Goal: Transaction & Acquisition: Subscribe to service/newsletter

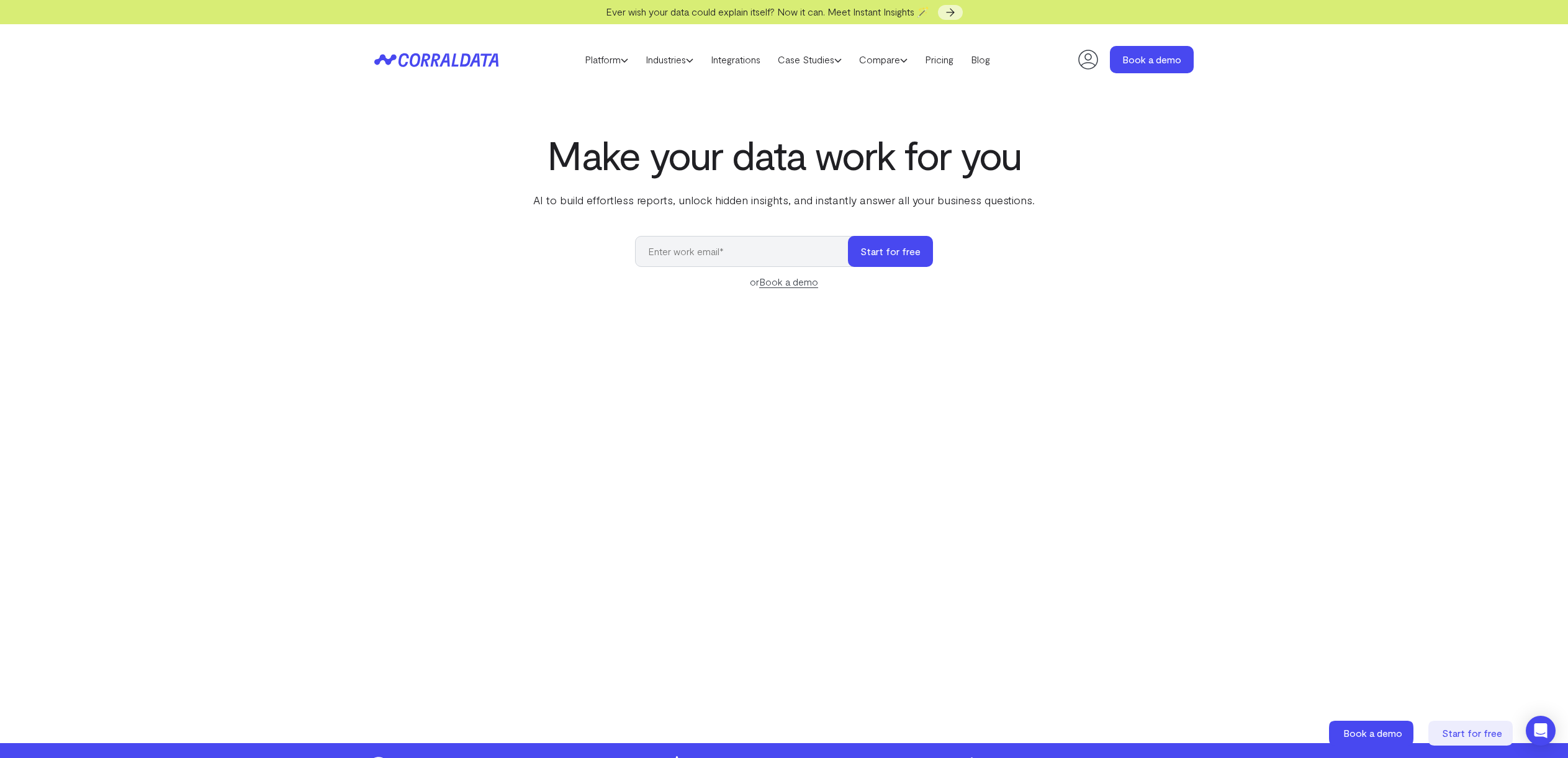
click at [704, 255] on input "email" at bounding box center [748, 251] width 225 height 31
type input "admin@risemodernwellness.com"
click at [876, 257] on button "Start for free" at bounding box center [890, 251] width 85 height 31
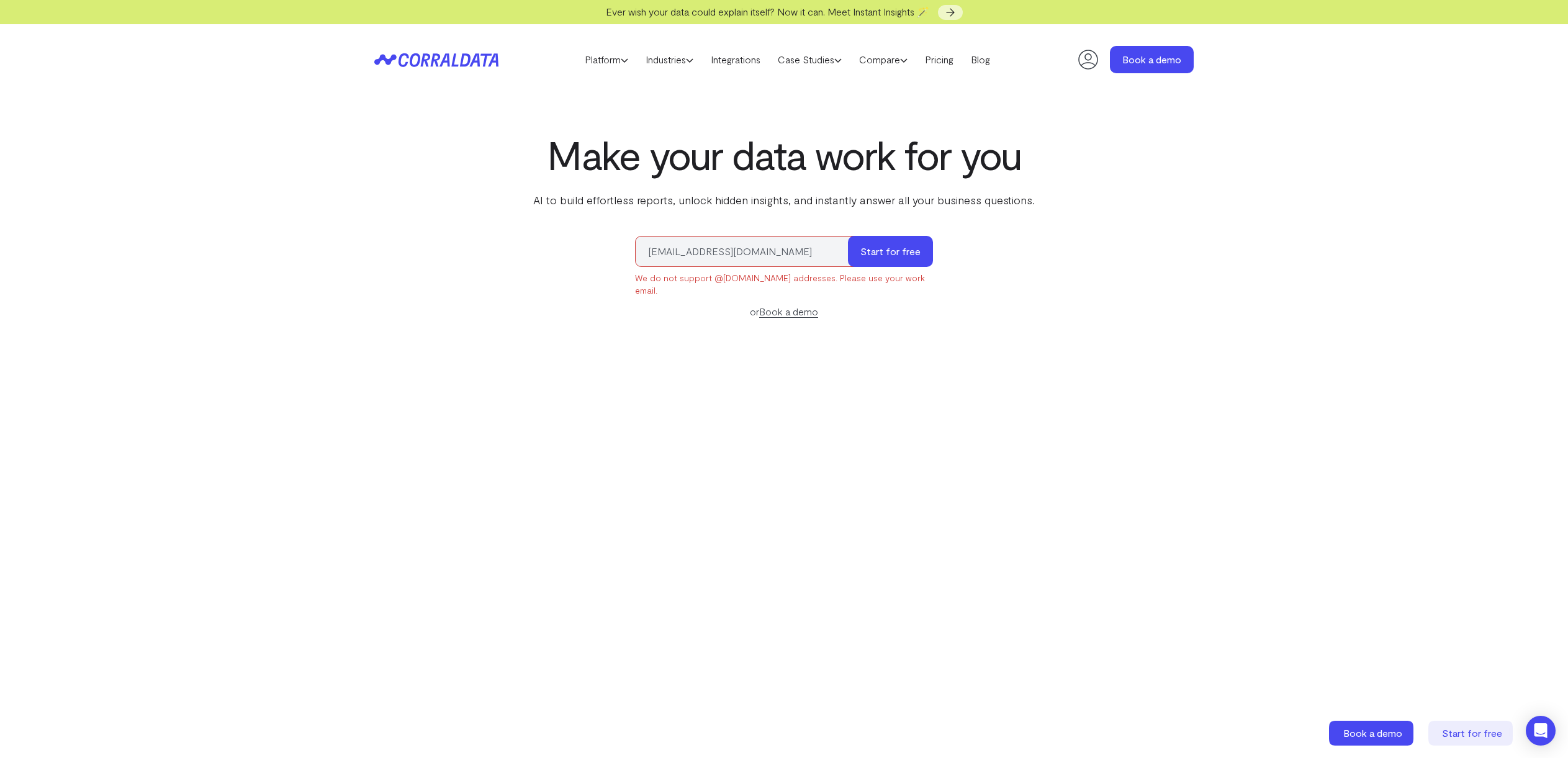
click at [660, 238] on input "[EMAIL_ADDRESS][DOMAIN_NAME]" at bounding box center [748, 251] width 225 height 31
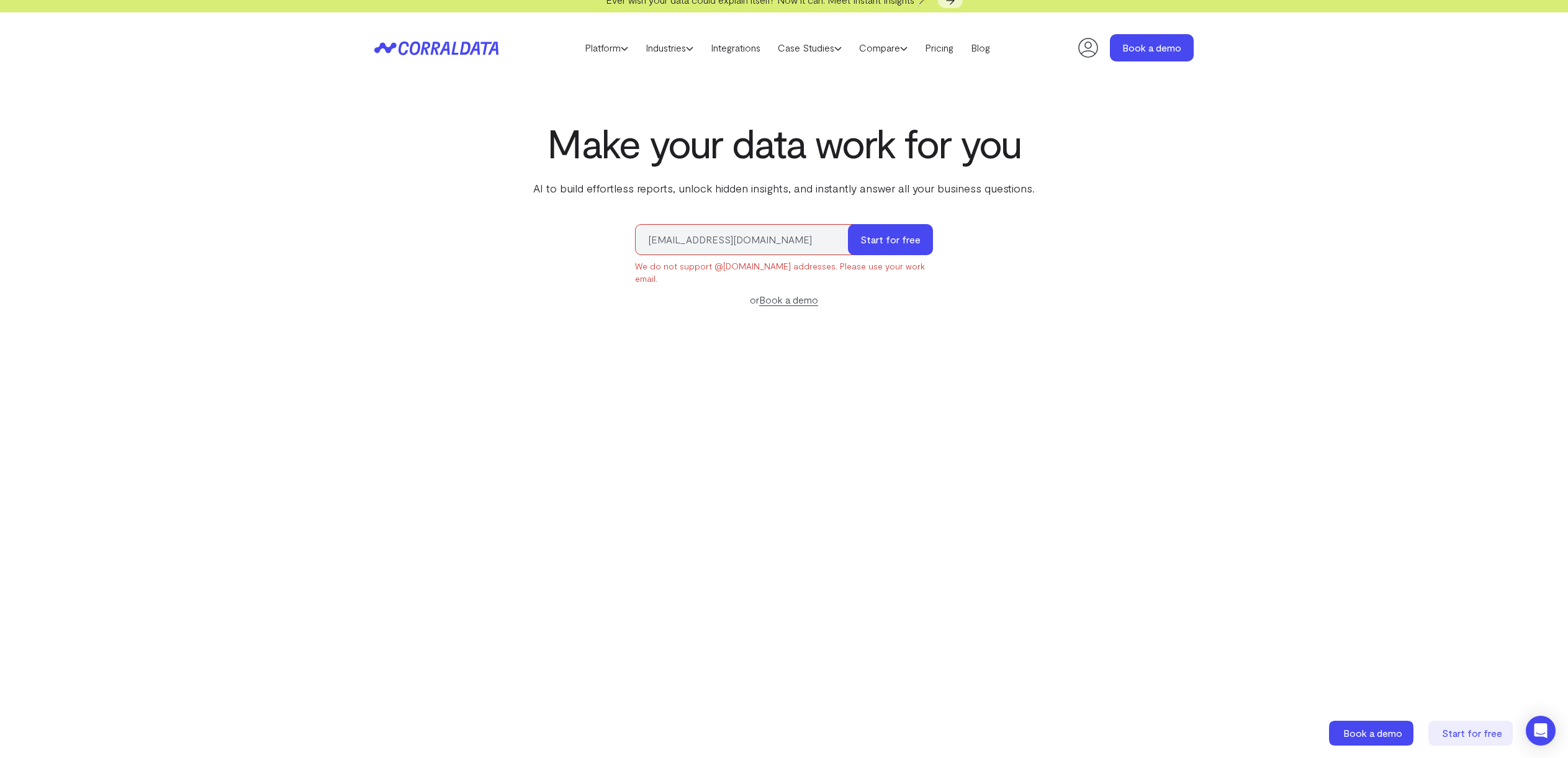
scroll to position [25, 0]
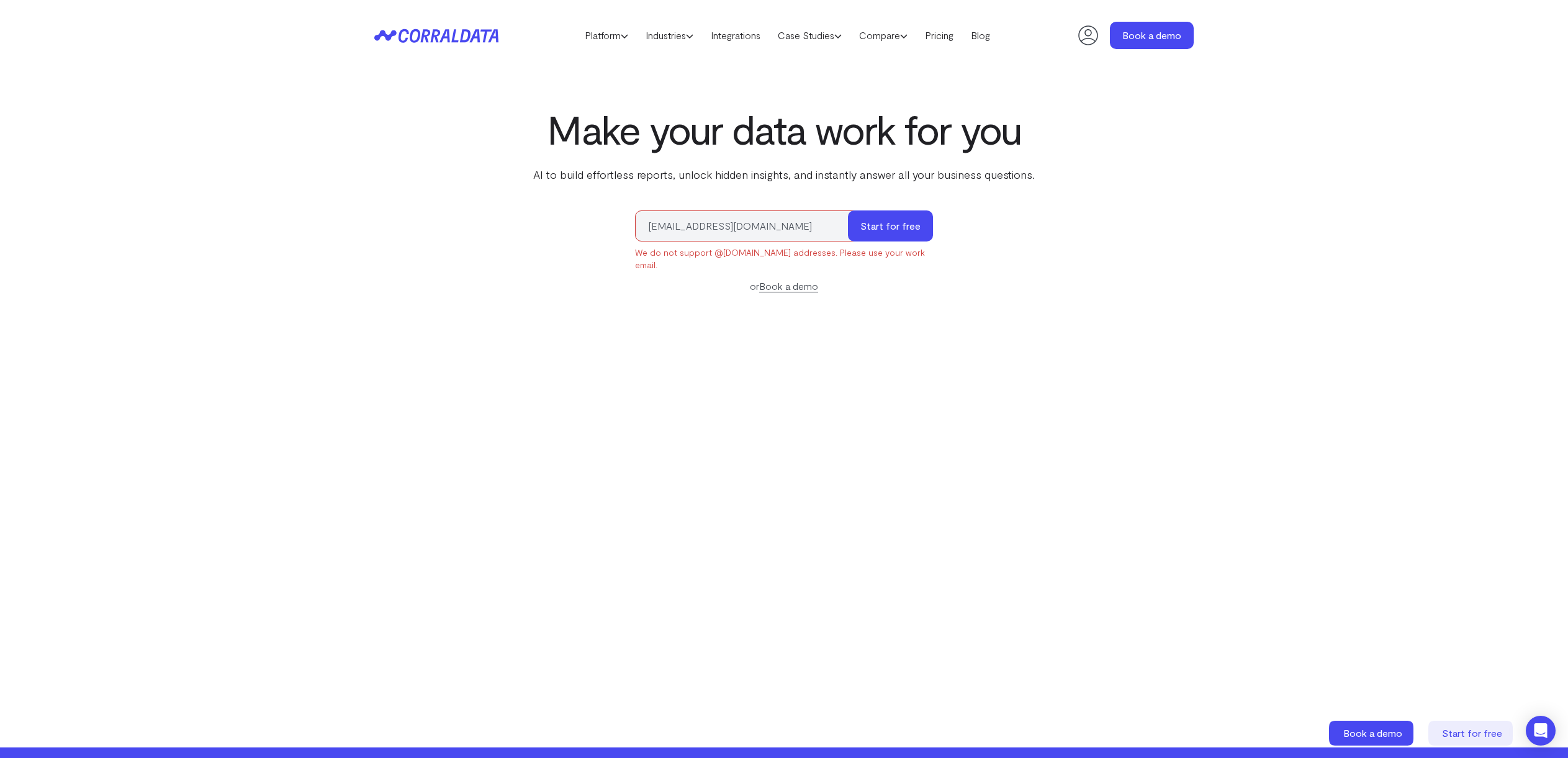
click at [702, 274] on form "admin@risemodernwellness.com Start for free We do not support @risemodernwellne…" at bounding box center [784, 252] width 298 height 83
click at [695, 262] on div "We do not support @[DOMAIN_NAME] addresses. Please use your work email." at bounding box center [784, 259] width 298 height 25
click at [741, 241] on input "[EMAIL_ADDRESS][DOMAIN_NAME]" at bounding box center [748, 225] width 225 height 31
click at [688, 224] on input "[EMAIL_ADDRESS][DOMAIN_NAME]" at bounding box center [748, 225] width 225 height 31
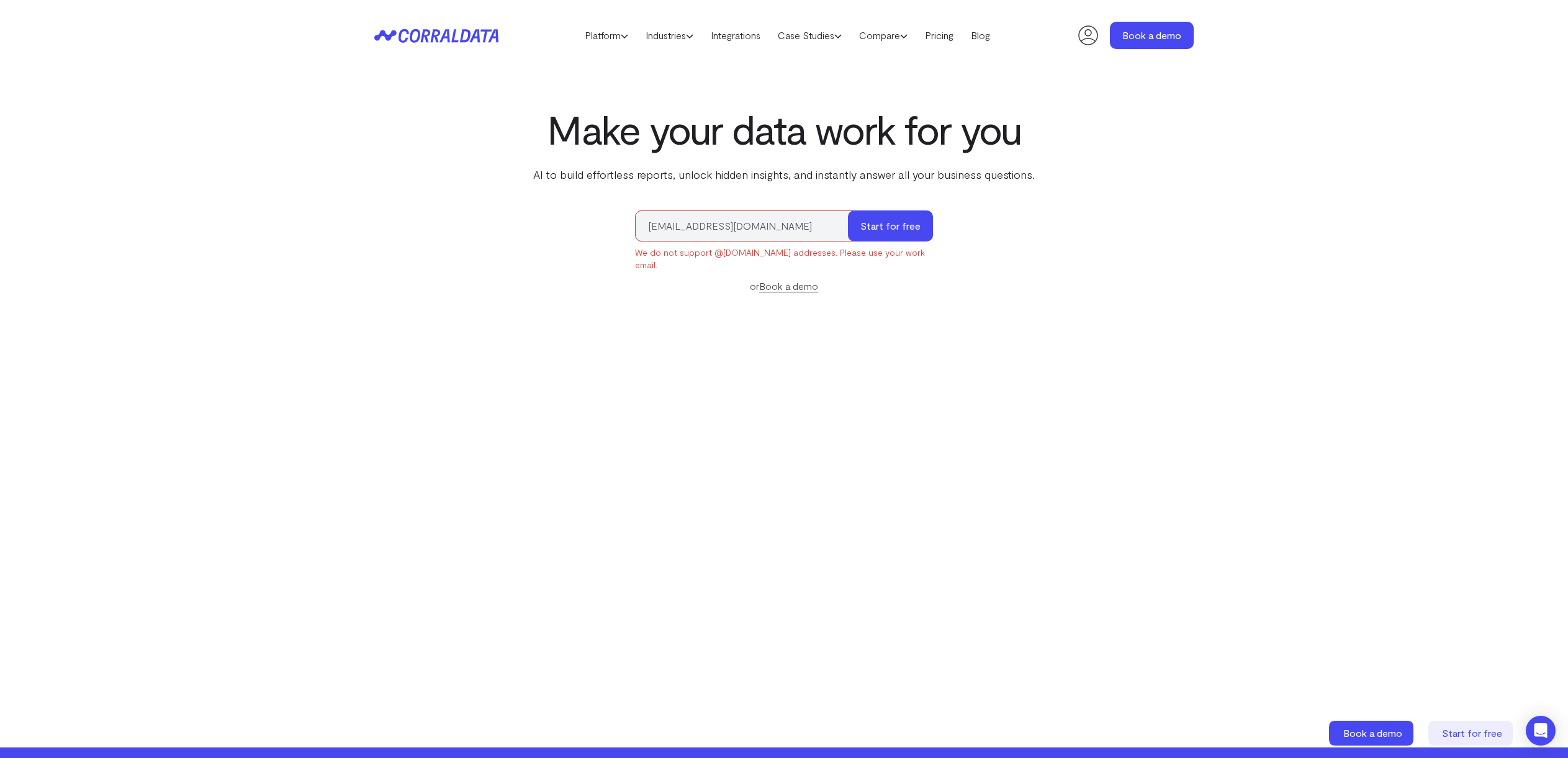
click at [688, 224] on input "[EMAIL_ADDRESS][DOMAIN_NAME]" at bounding box center [748, 225] width 225 height 31
click at [1085, 36] on icon at bounding box center [1088, 35] width 25 height 25
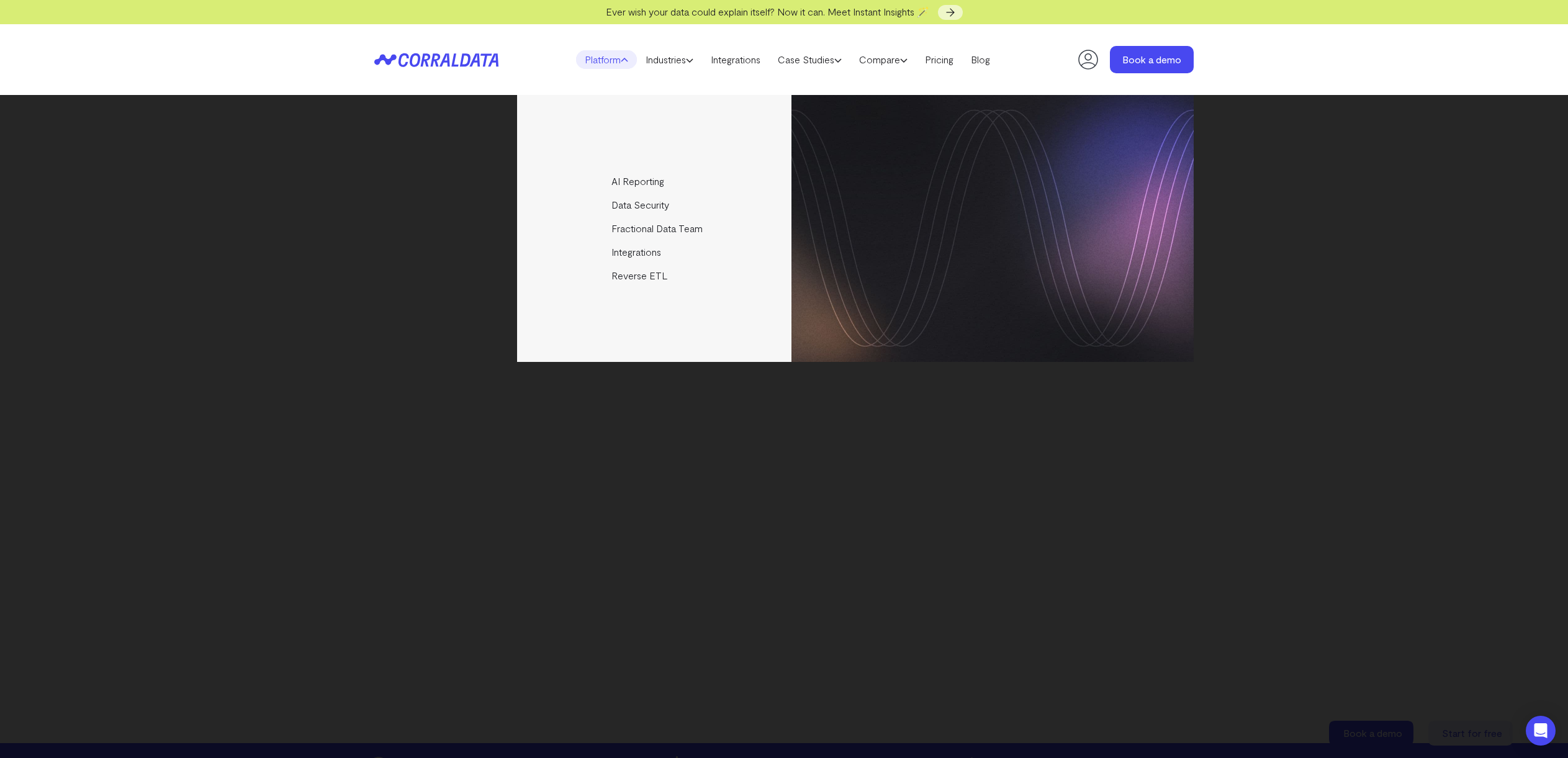
click at [607, 67] on link "Platform" at bounding box center [607, 60] width 61 height 19
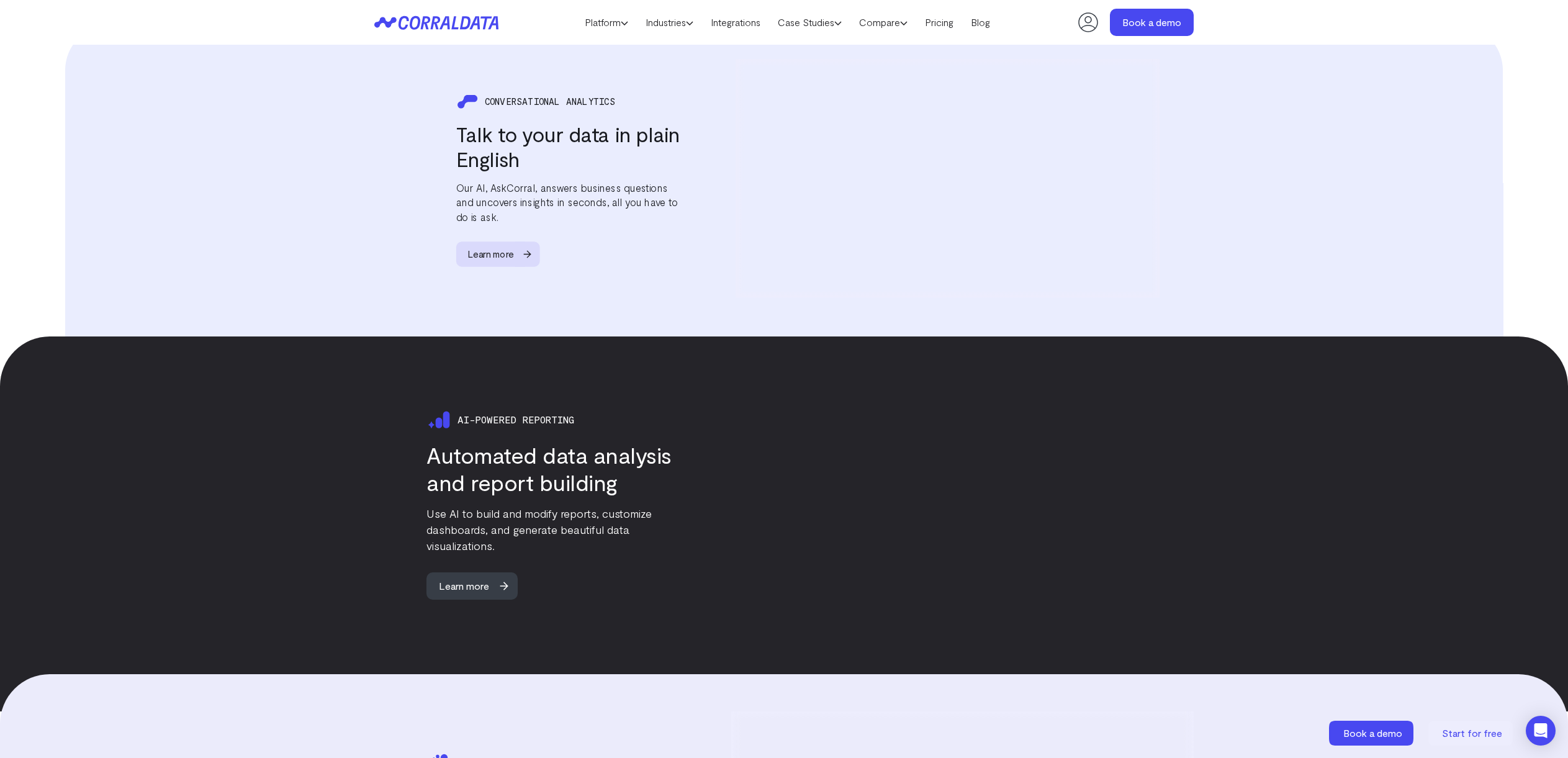
scroll to position [1663, 0]
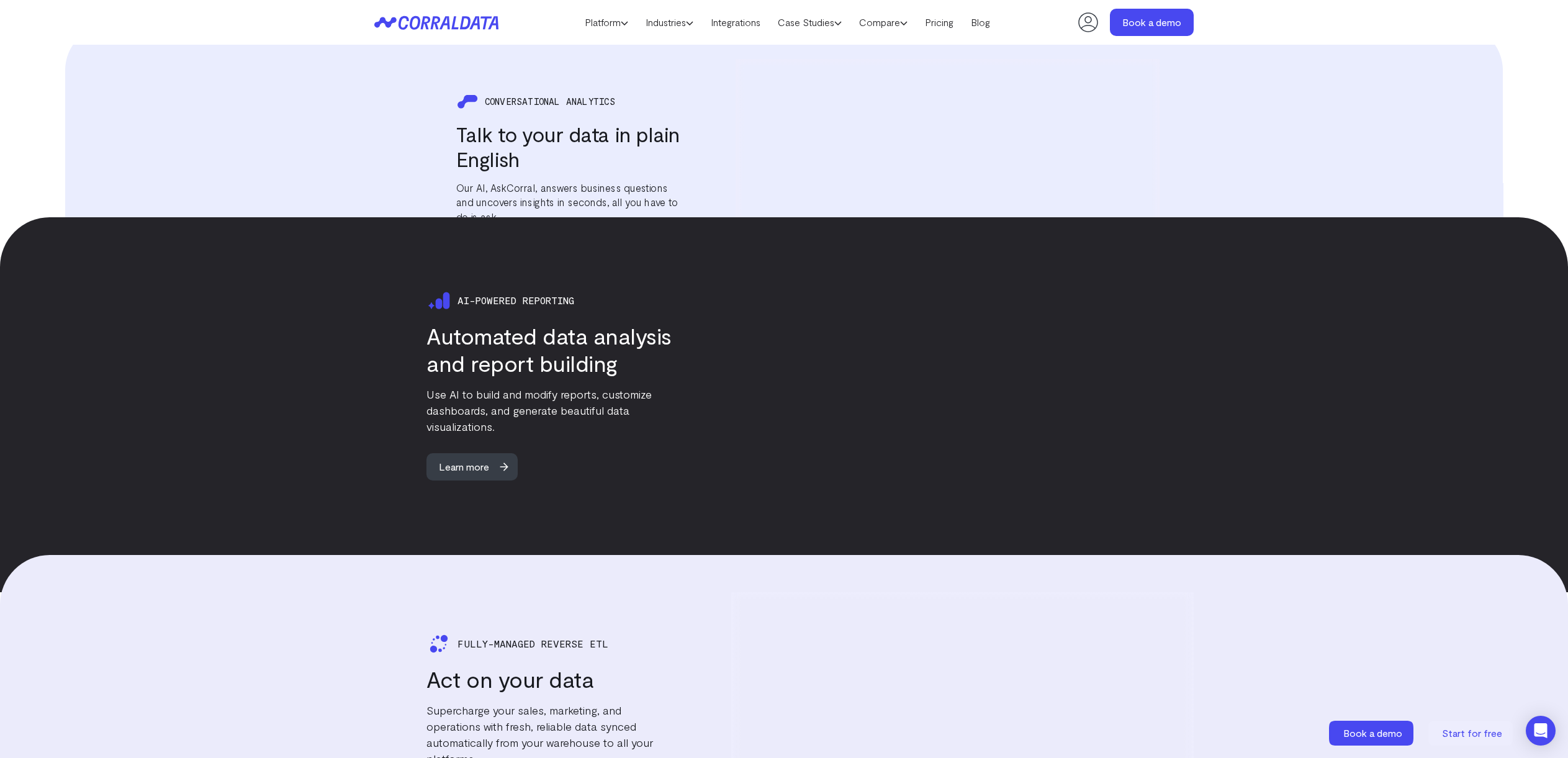
click at [376, 188] on div "CONVERSATIONAL ANALYTICS Talk to your data in plain English Our AI, AskCorral, …" at bounding box center [784, 178] width 819 height 238
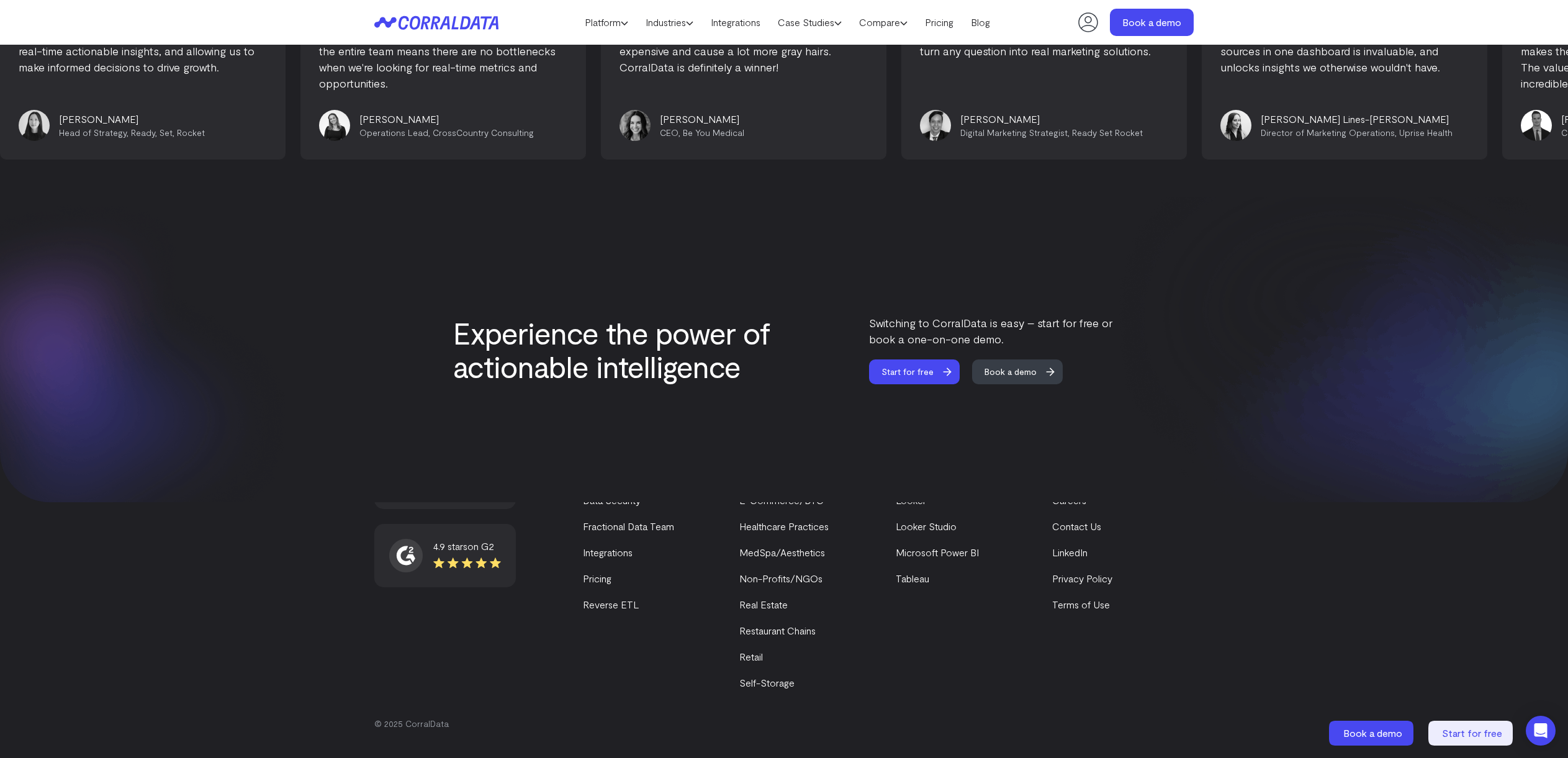
scroll to position [5088, 0]
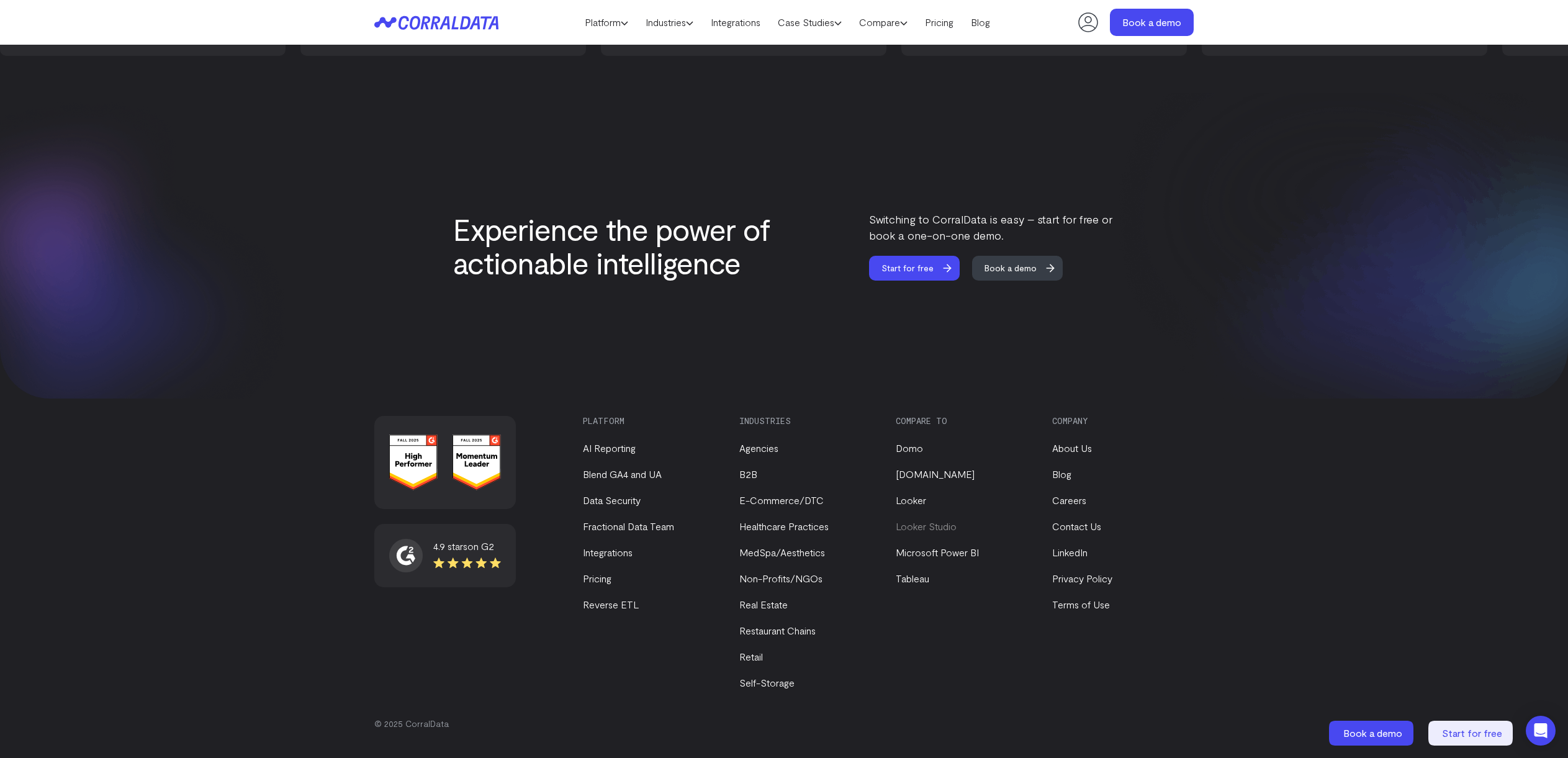
click at [916, 527] on link "Looker Studio" at bounding box center [926, 527] width 61 height 12
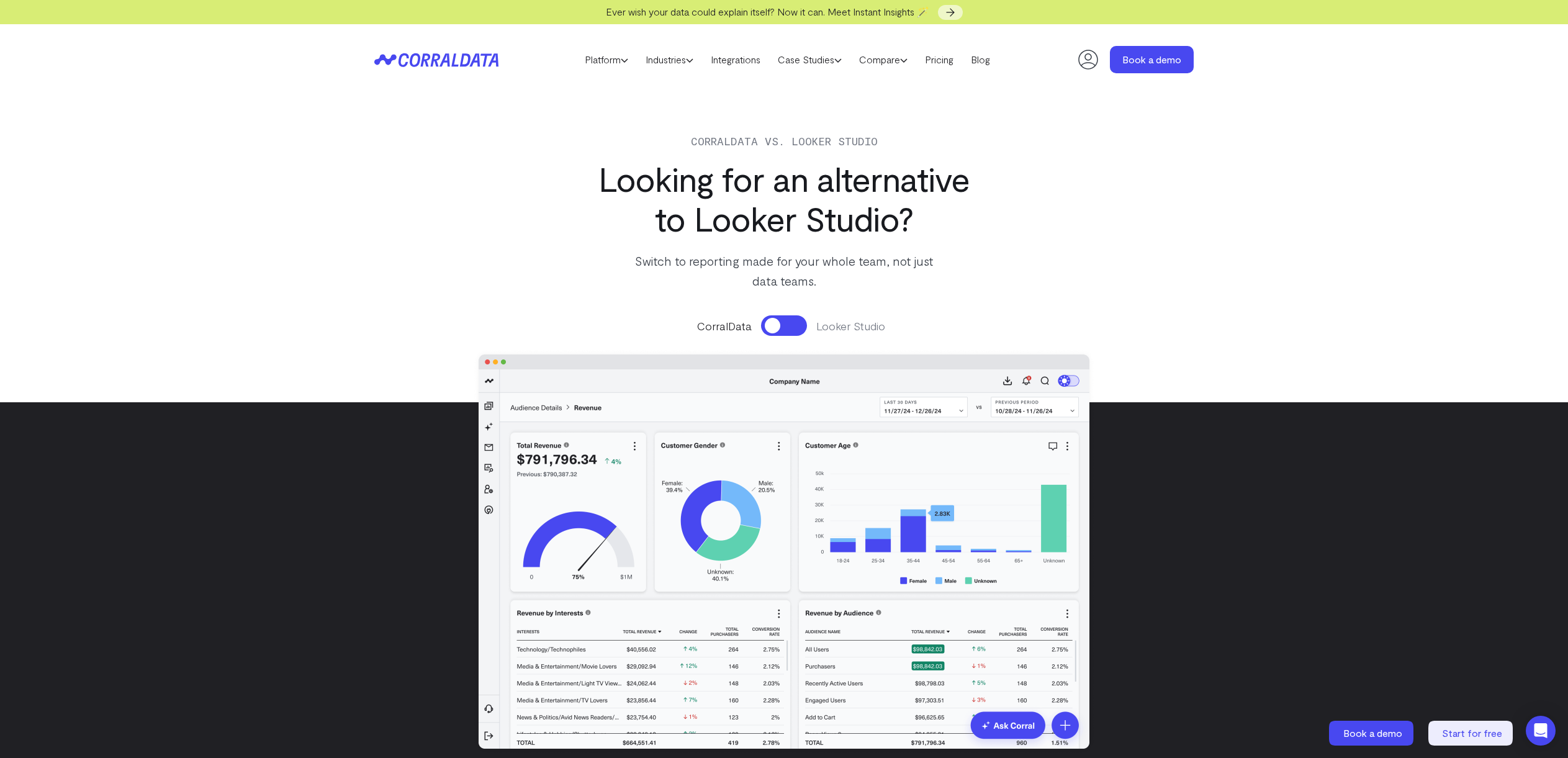
click at [776, 328] on button at bounding box center [784, 325] width 46 height 21
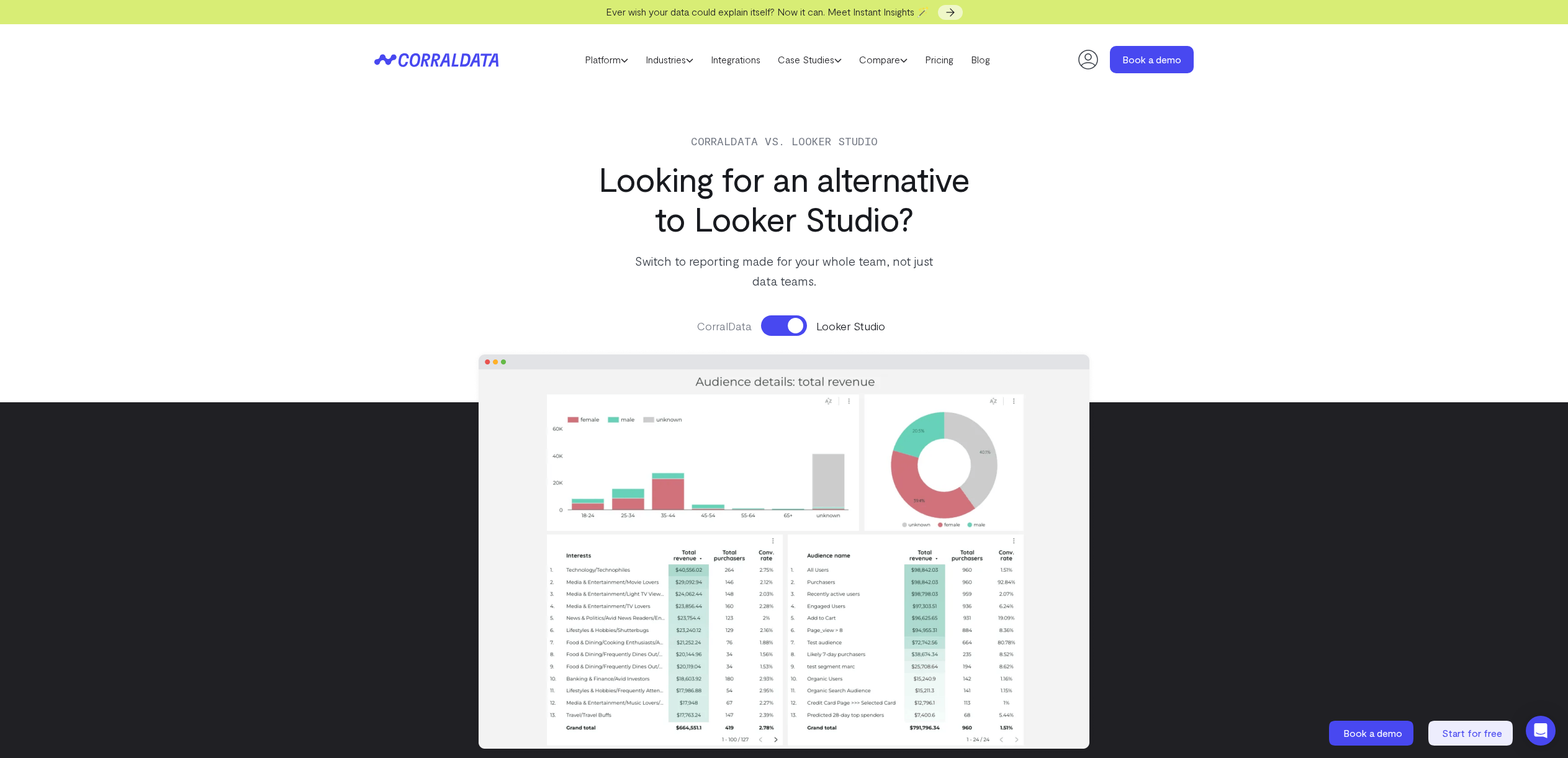
click at [790, 328] on button at bounding box center [784, 325] width 46 height 21
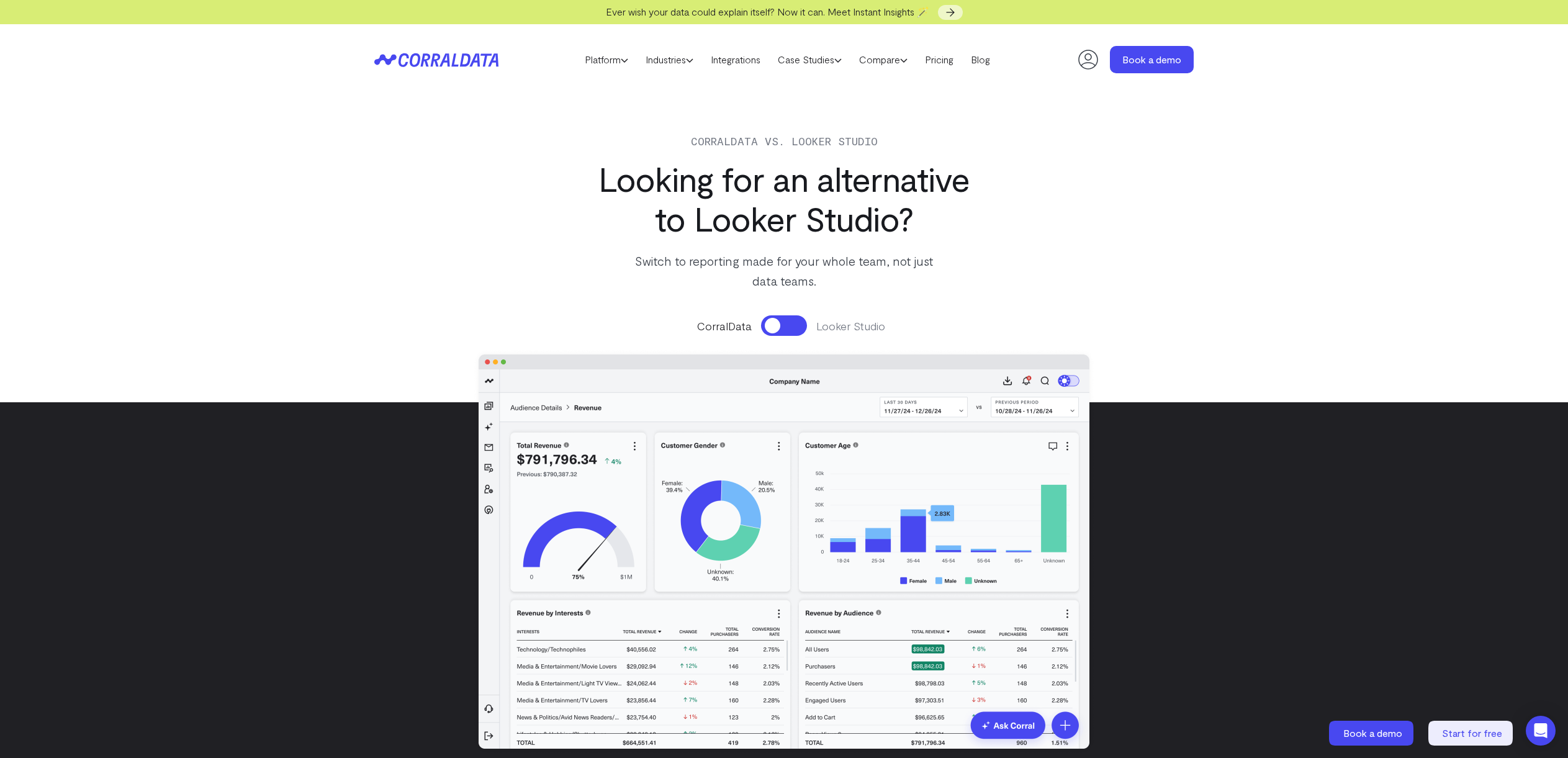
click at [790, 328] on button at bounding box center [784, 325] width 46 height 21
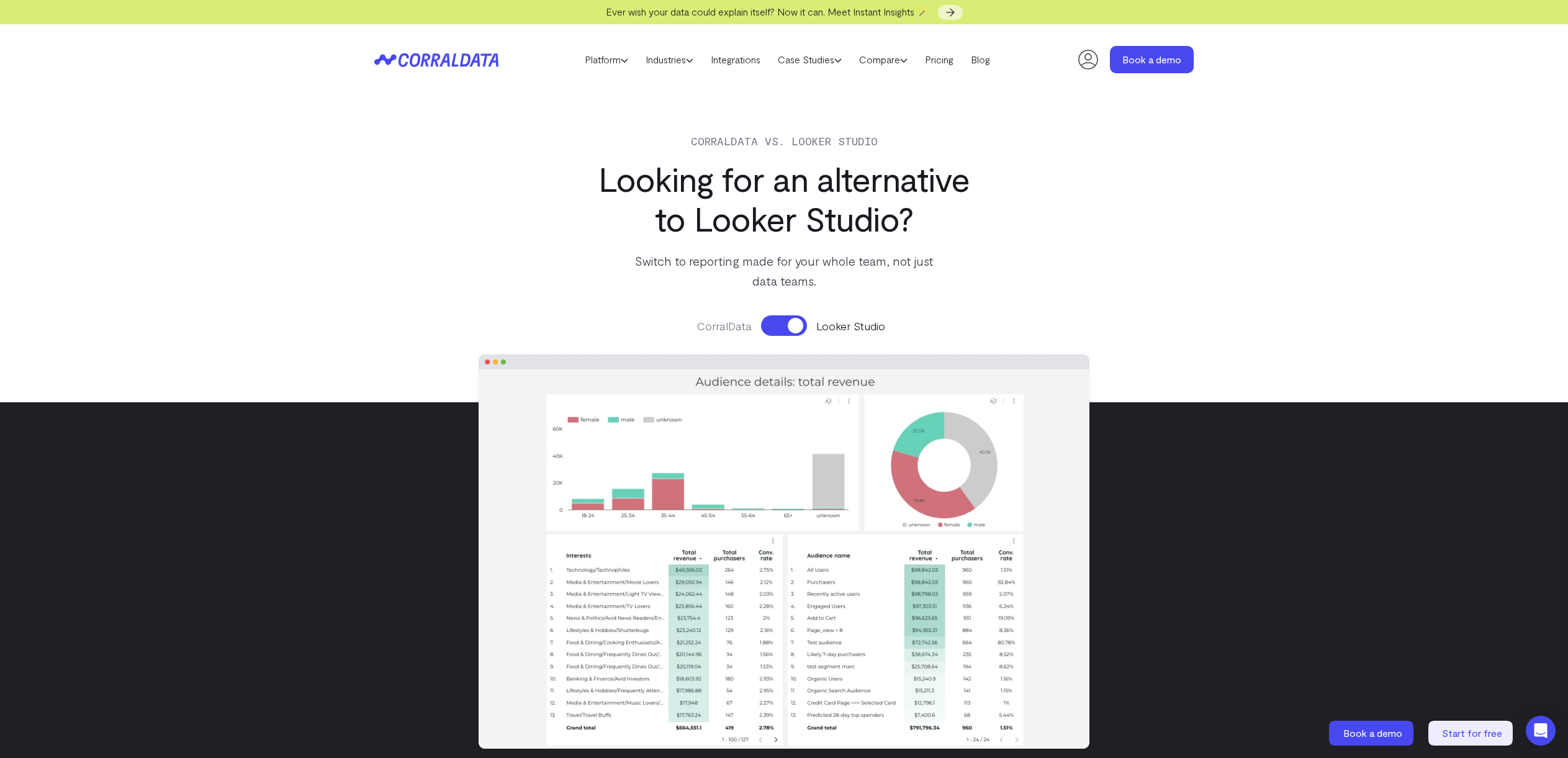
click at [790, 328] on button at bounding box center [784, 325] width 46 height 21
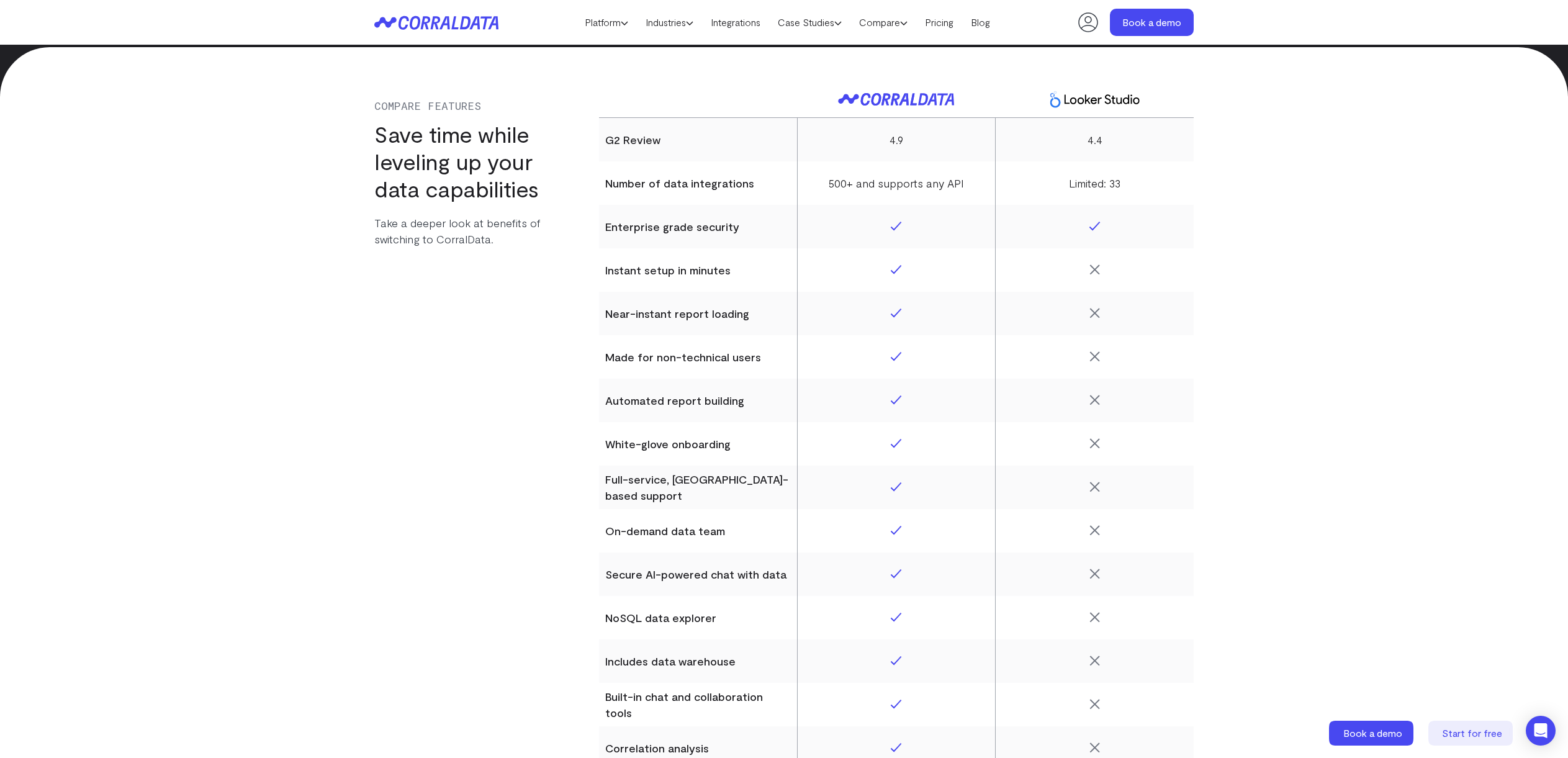
scroll to position [5237, 0]
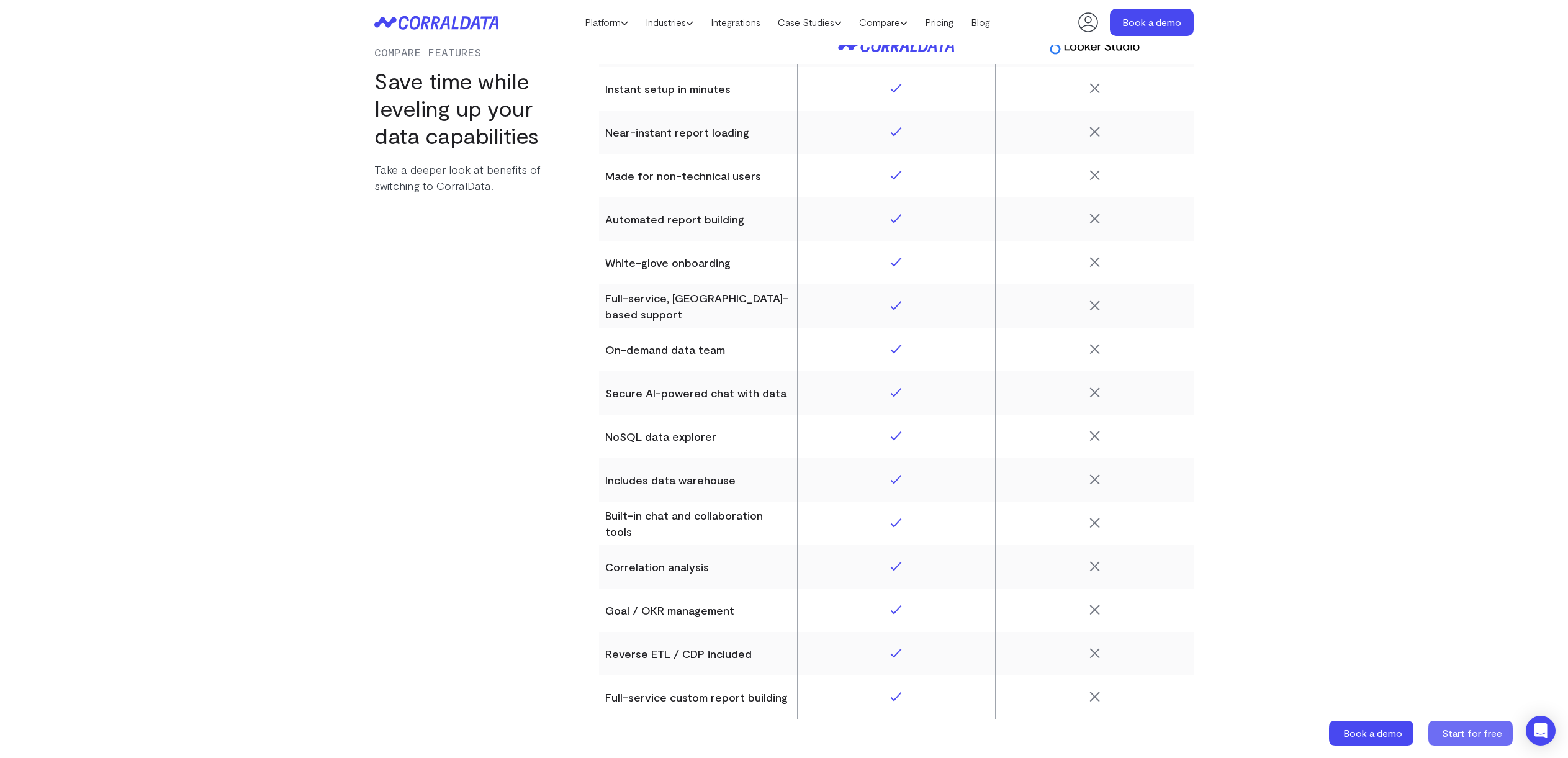
click at [1469, 727] on span "Start for free" at bounding box center [1472, 732] width 60 height 12
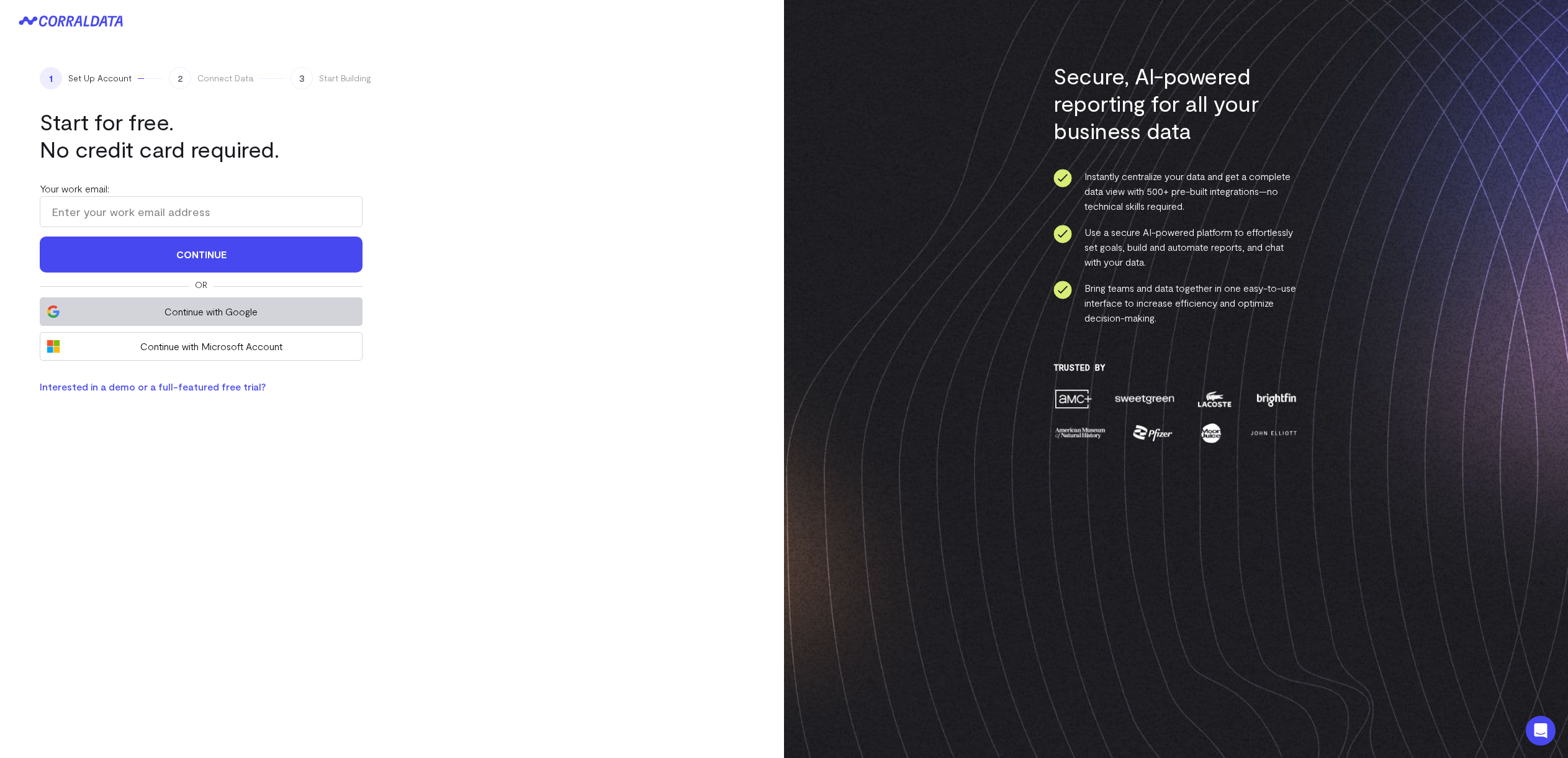
click at [177, 317] on span "Continue with Google" at bounding box center [211, 311] width 289 height 15
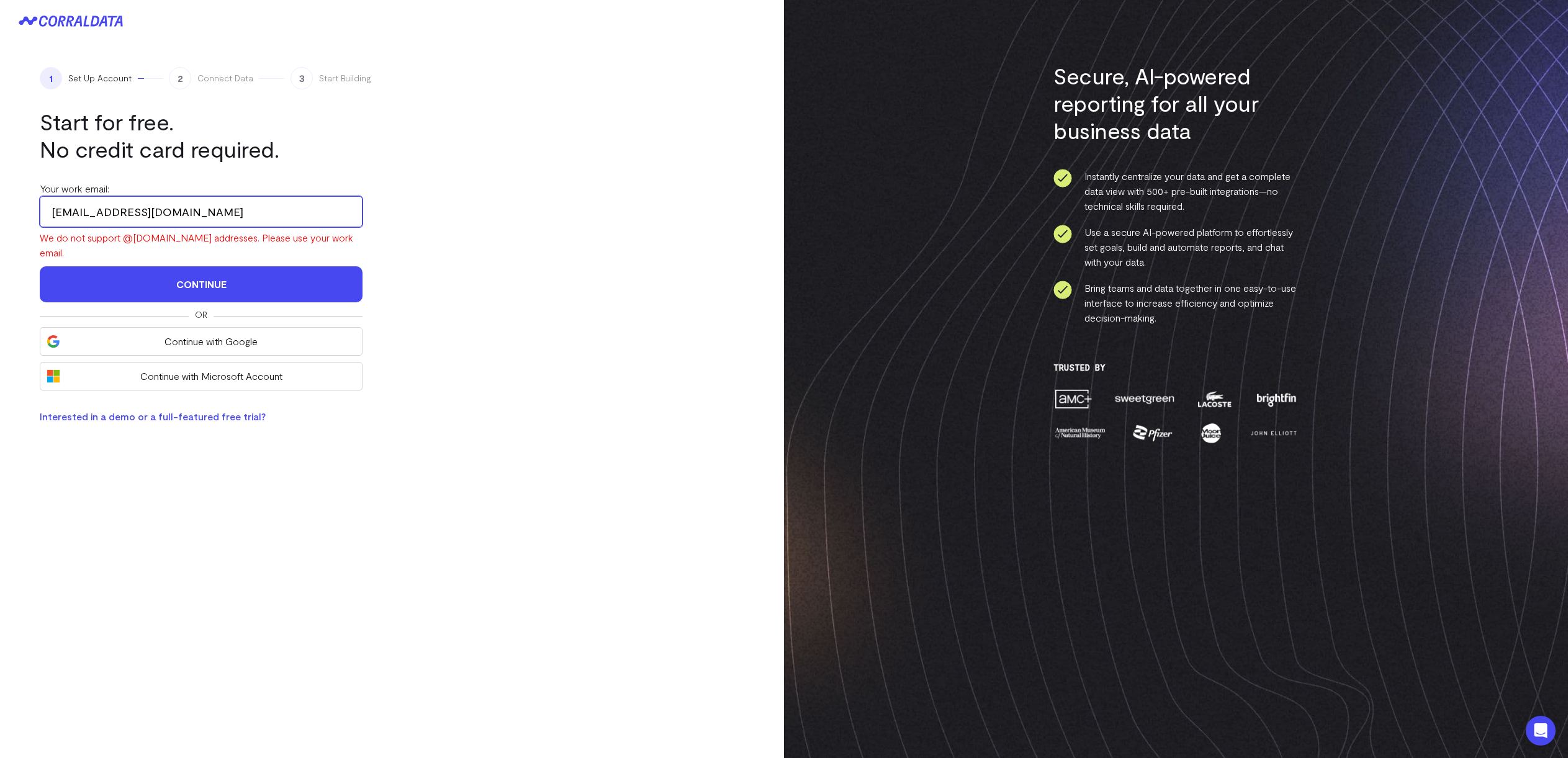
click at [123, 215] on input "[EMAIL_ADDRESS][DOMAIN_NAME]" at bounding box center [201, 211] width 323 height 31
click at [157, 213] on input "[EMAIL_ADDRESS][DOMAIN_NAME]" at bounding box center [201, 211] width 323 height 31
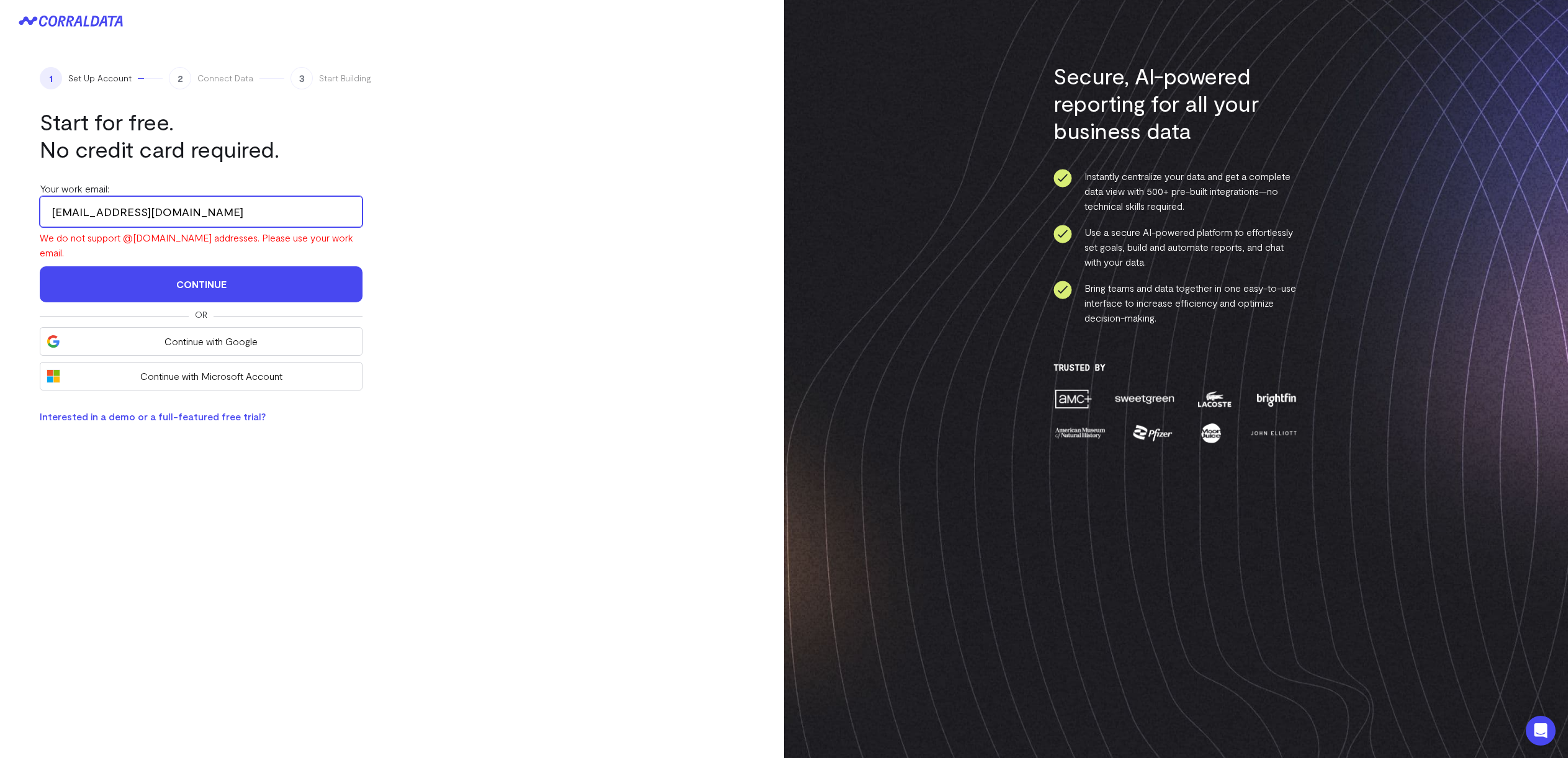
click at [157, 213] on input "[EMAIL_ADDRESS][DOMAIN_NAME]" at bounding box center [201, 211] width 323 height 31
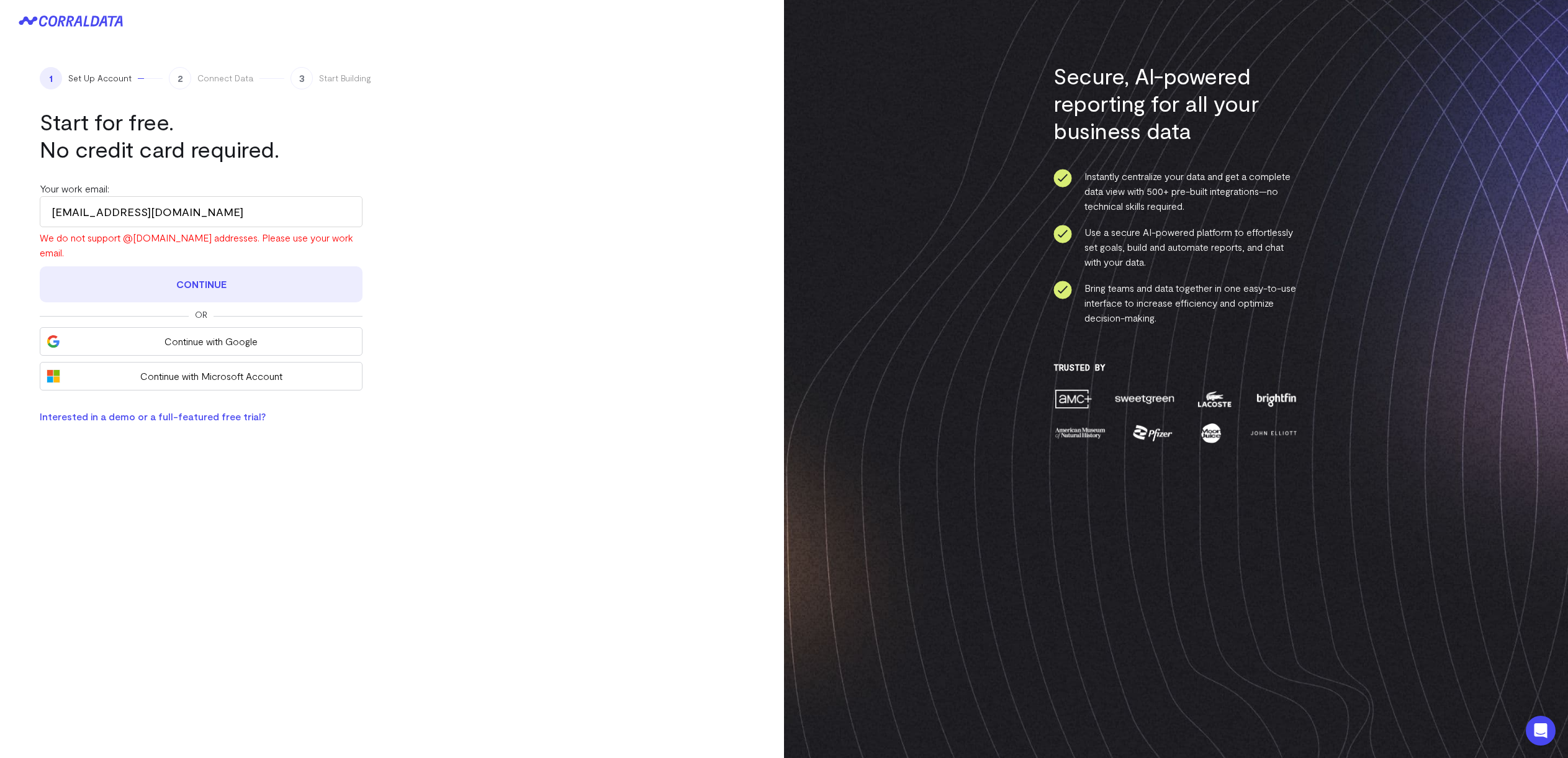
click at [145, 283] on button "Continue" at bounding box center [201, 284] width 323 height 36
click at [208, 278] on button "Continue" at bounding box center [201, 284] width 323 height 36
click at [161, 269] on button "Continue" at bounding box center [201, 284] width 323 height 36
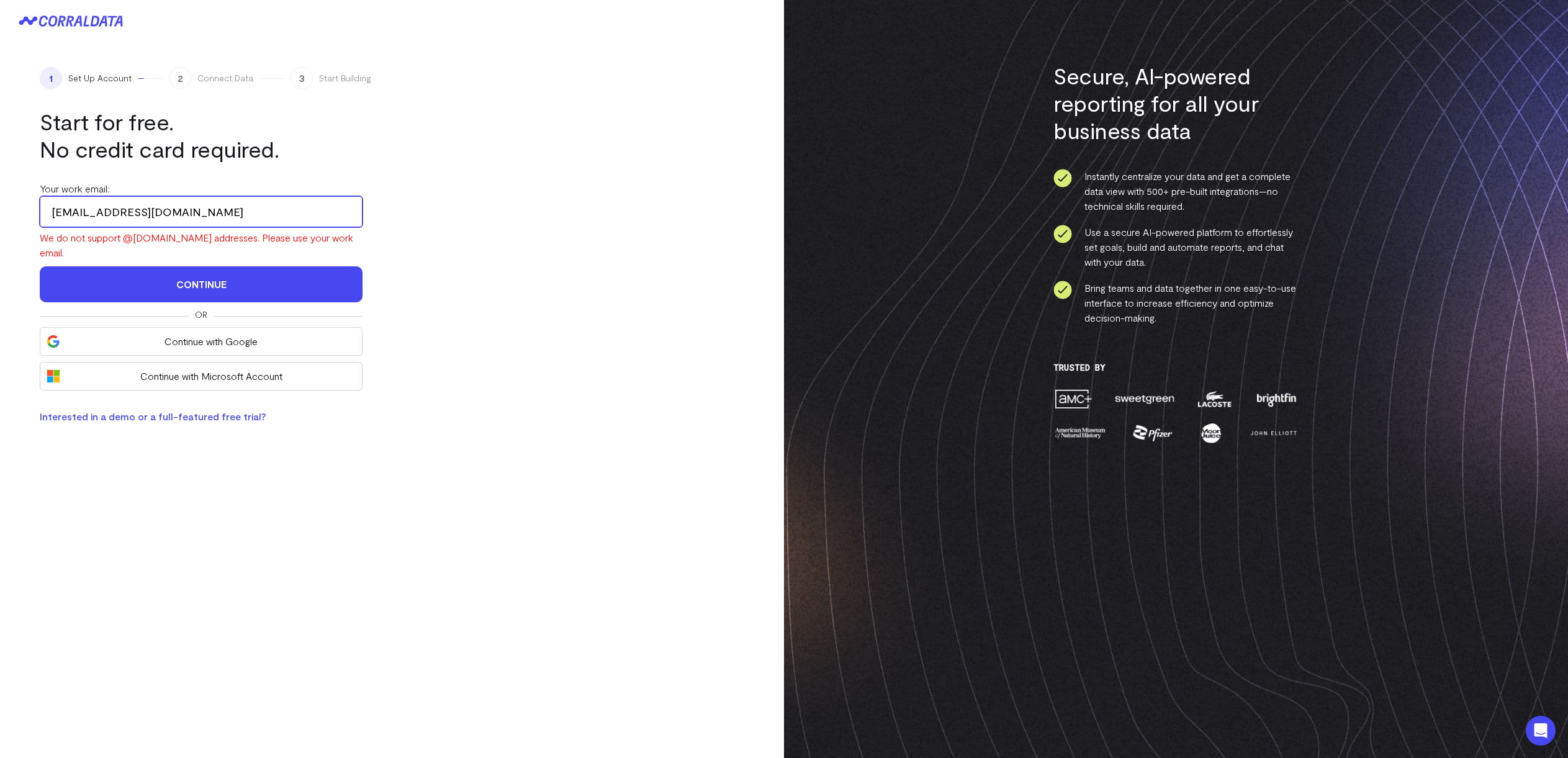
click at [121, 202] on input "[EMAIL_ADDRESS][DOMAIN_NAME]" at bounding box center [201, 211] width 323 height 31
type input "[EMAIL_ADDRESS][DOMAIN_NAME]"
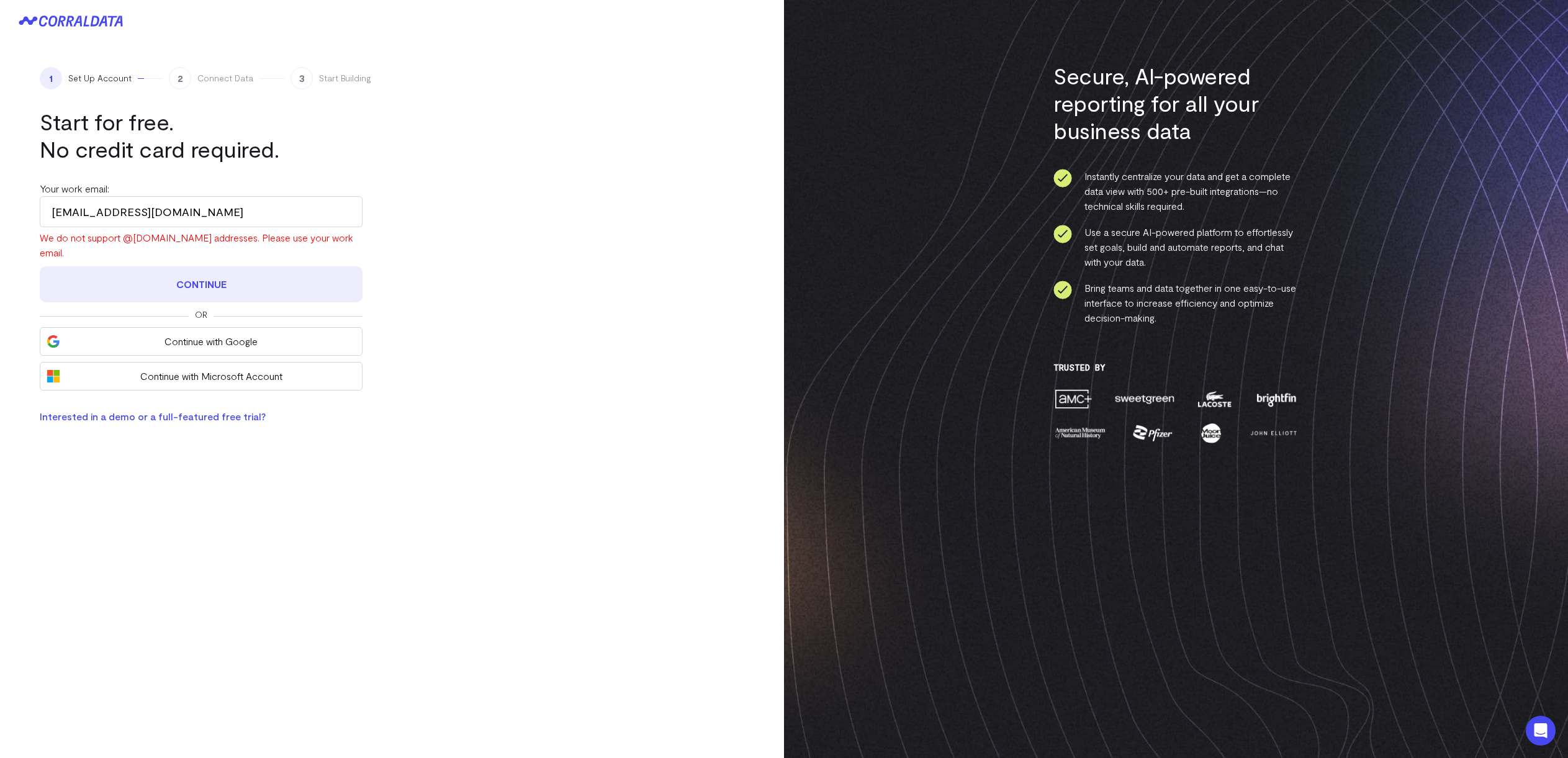
click at [129, 289] on button "Continue" at bounding box center [201, 284] width 323 height 36
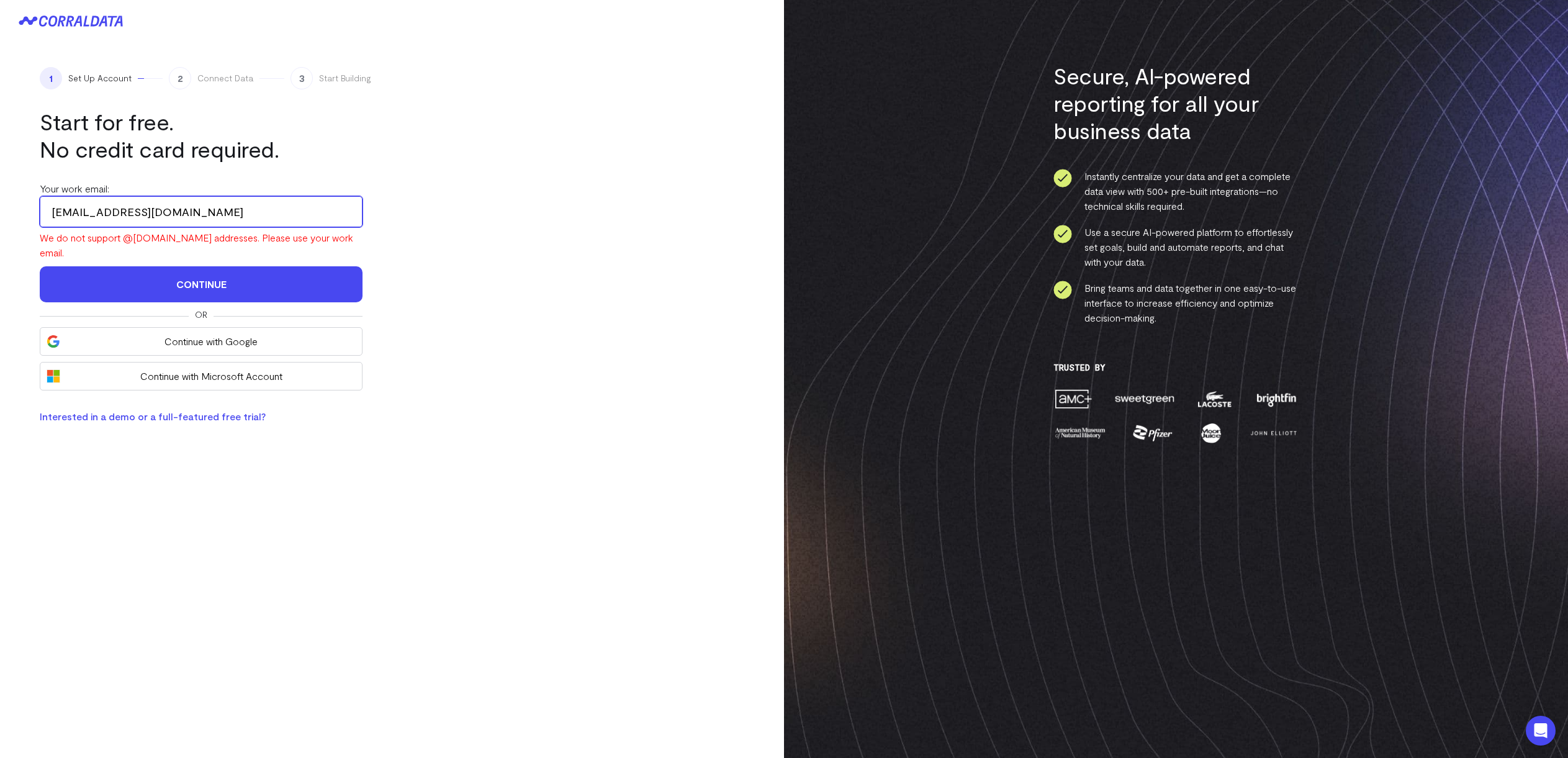
click at [111, 204] on input "[EMAIL_ADDRESS][DOMAIN_NAME]" at bounding box center [201, 211] width 323 height 31
click at [111, 203] on input "[EMAIL_ADDRESS][DOMAIN_NAME]" at bounding box center [201, 211] width 323 height 31
